Goal: Task Accomplishment & Management: Manage account settings

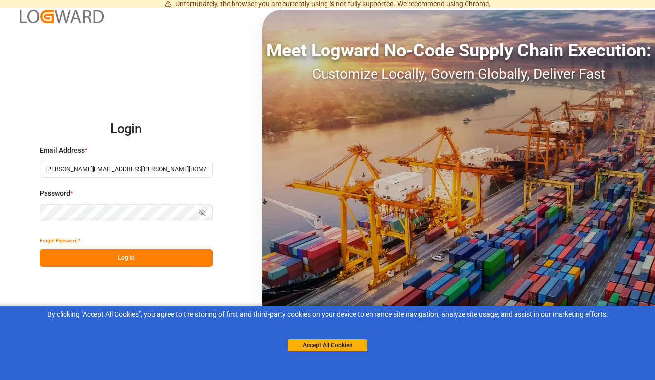
type input "[PERSON_NAME][EMAIL_ADDRESS][PERSON_NAME][DOMAIN_NAME]"
click at [324, 349] on button "Accept All Cookies" at bounding box center [327, 345] width 79 height 12
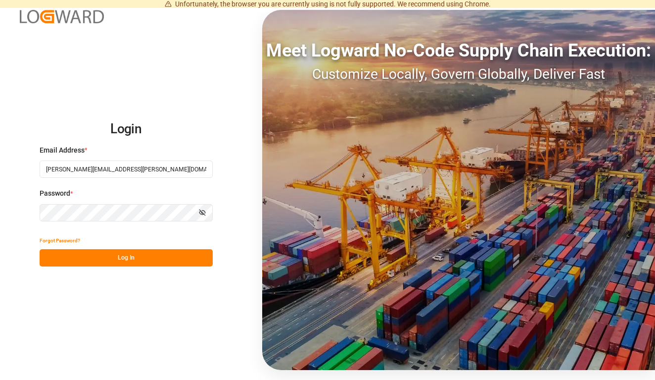
click at [132, 256] on button "Log In" at bounding box center [126, 257] width 173 height 17
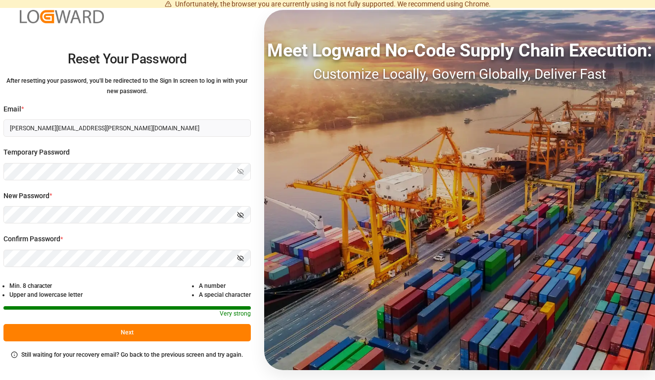
click at [129, 332] on button "Next" at bounding box center [126, 332] width 247 height 17
